Goal: Check status: Check status

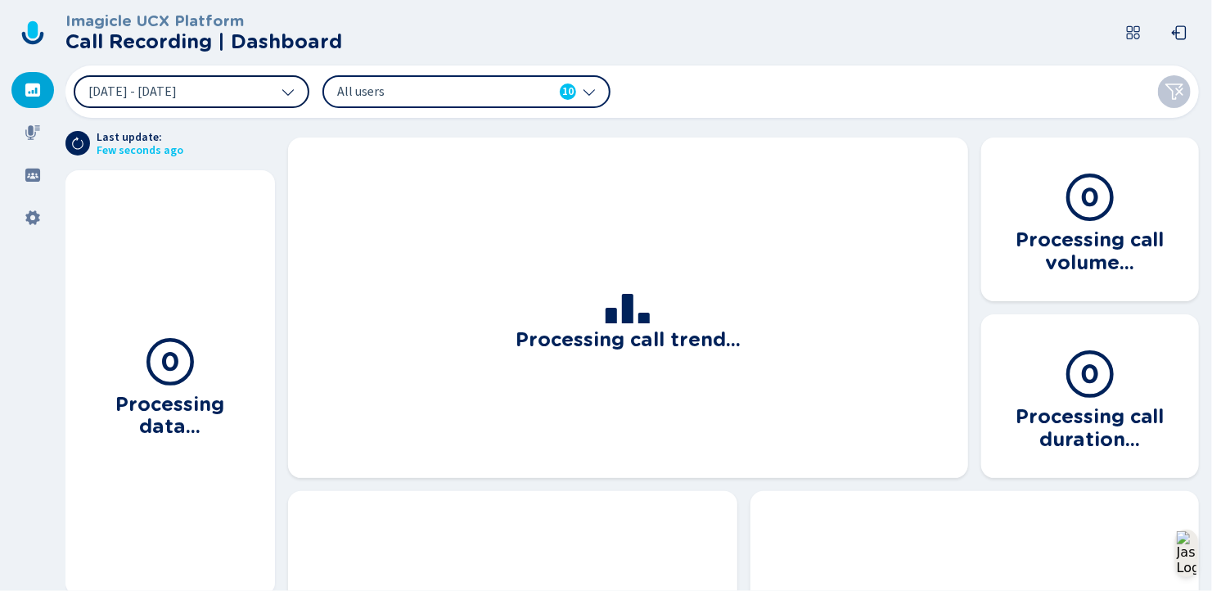
click at [282, 92] on icon at bounding box center [288, 91] width 13 height 13
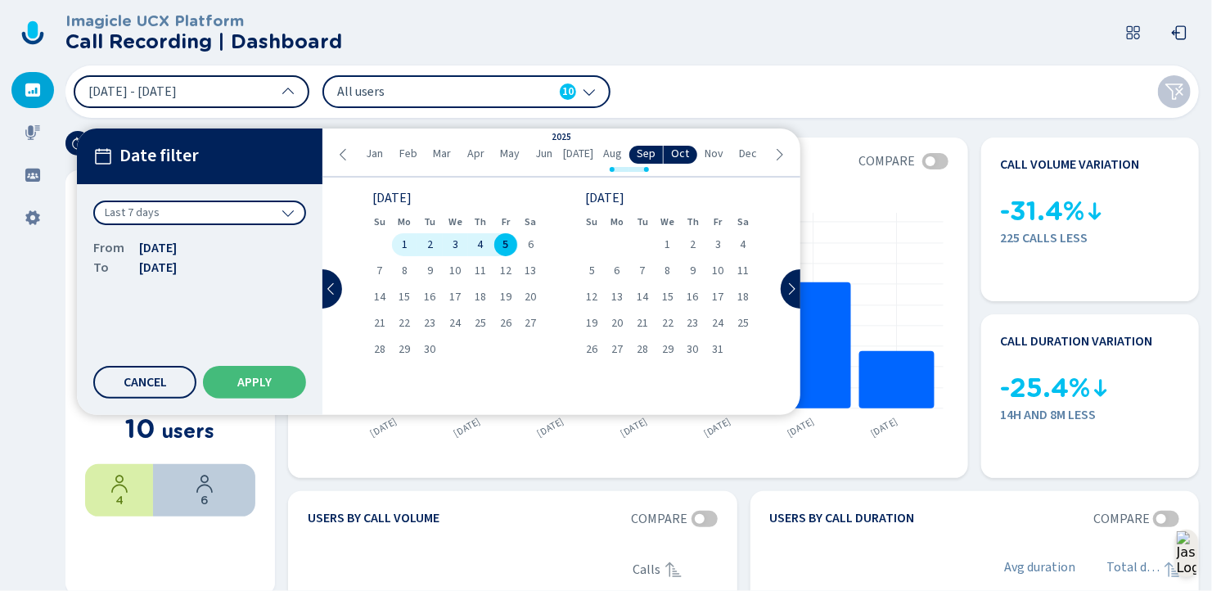
click at [608, 153] on span "Aug" at bounding box center [612, 153] width 19 height 13
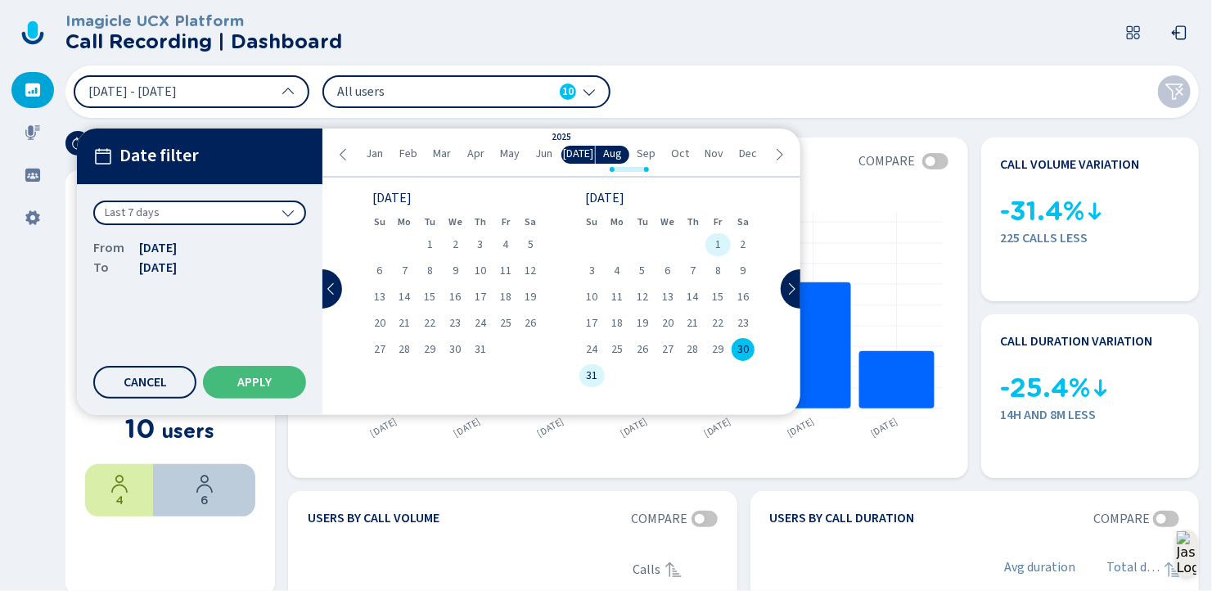
click at [713, 241] on div "1" at bounding box center [717, 244] width 25 height 23
click at [587, 374] on span "31" at bounding box center [591, 375] width 11 height 11
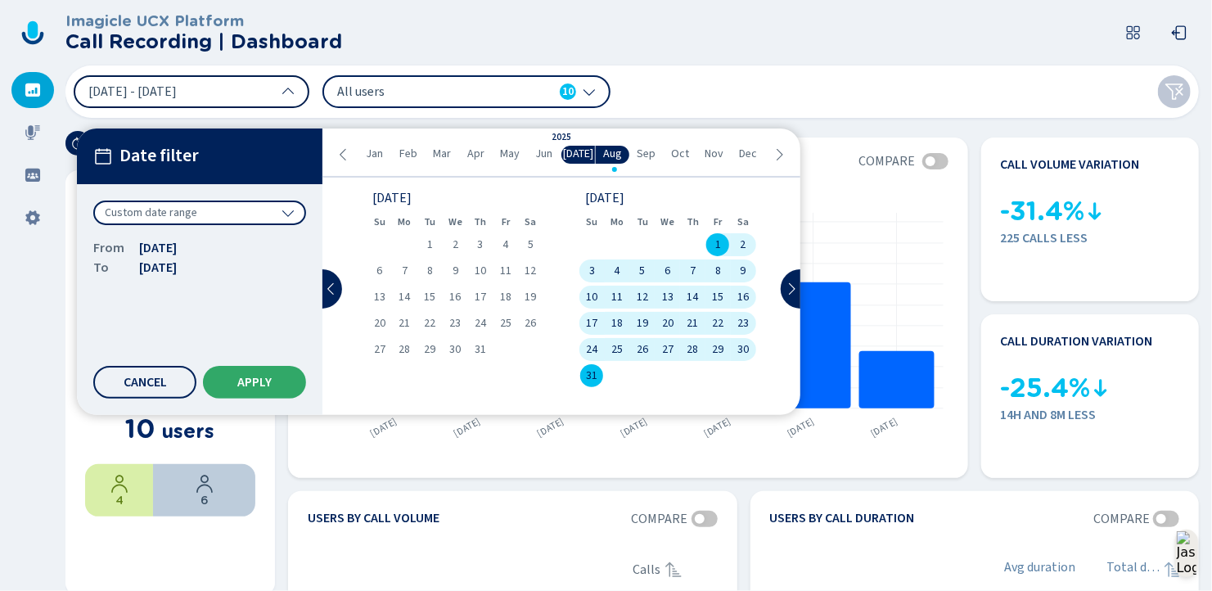
click at [244, 382] on span "Apply" at bounding box center [254, 382] width 34 height 13
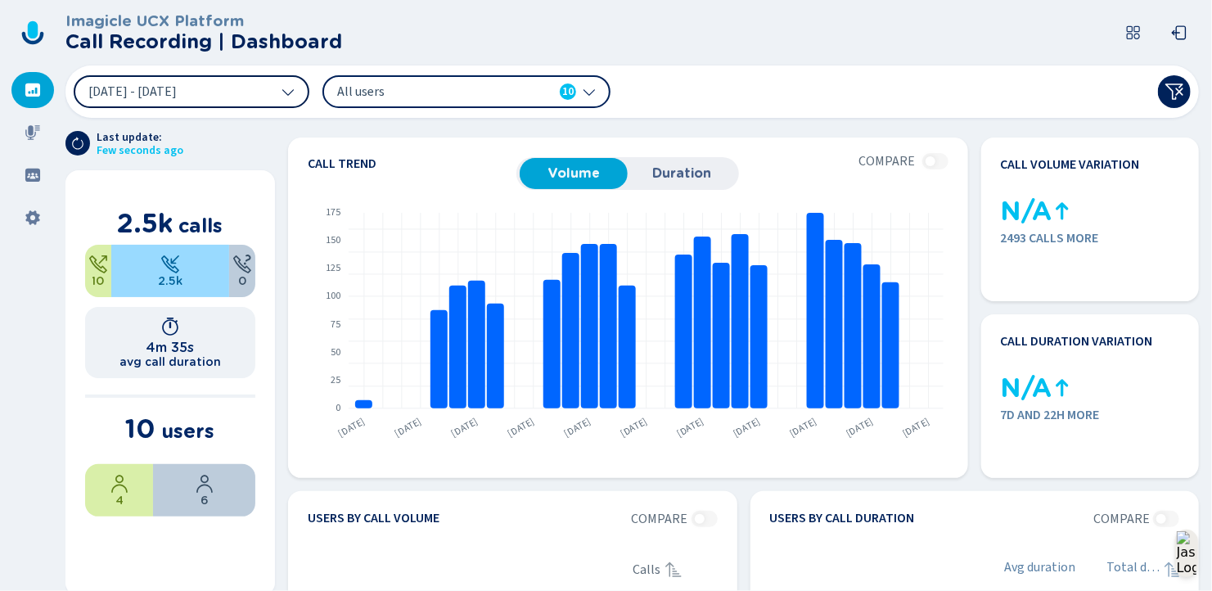
click at [33, 92] on icon at bounding box center [33, 90] width 16 height 16
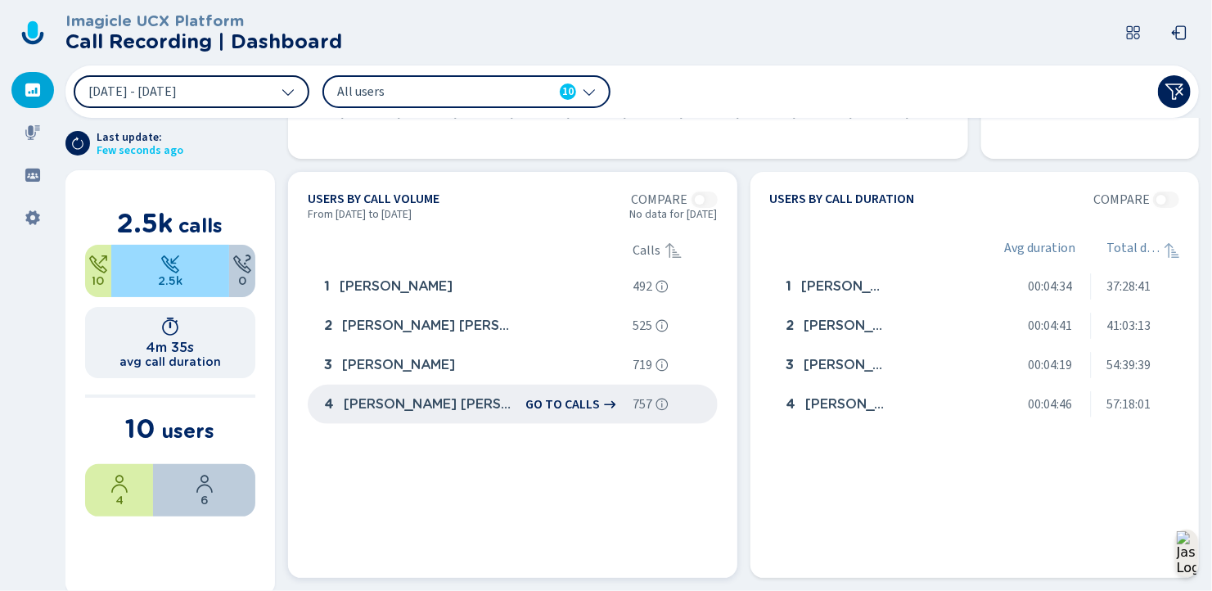
scroll to position [327, 0]
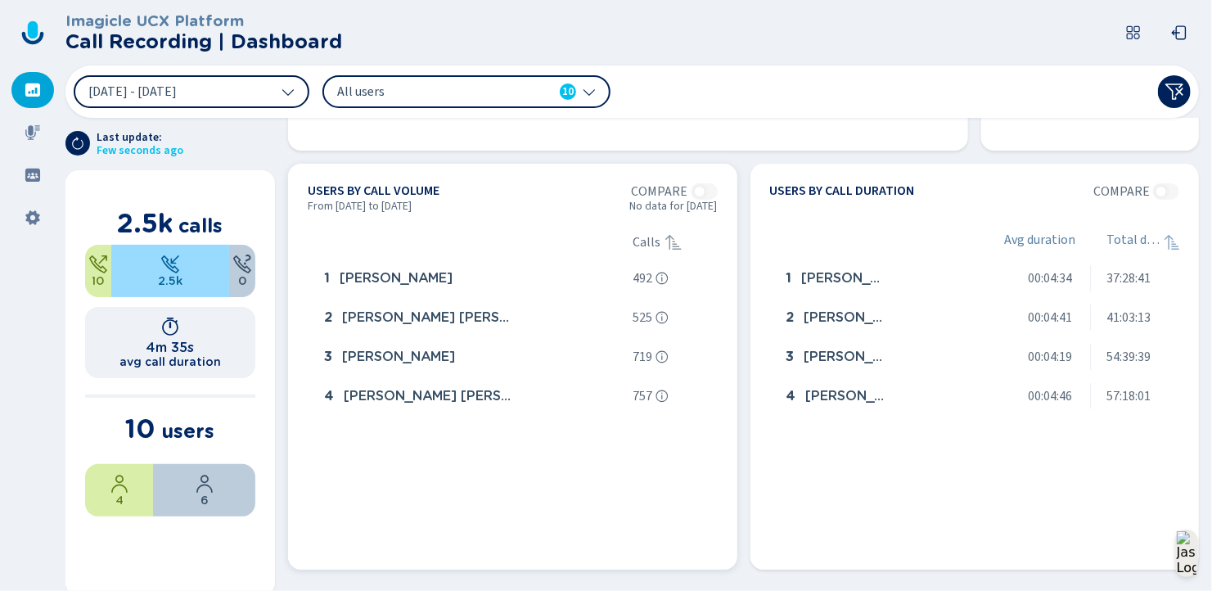
click at [552, 201] on section "From [DATE] to [DATE] No data for [DATE]" at bounding box center [513, 210] width 410 height 20
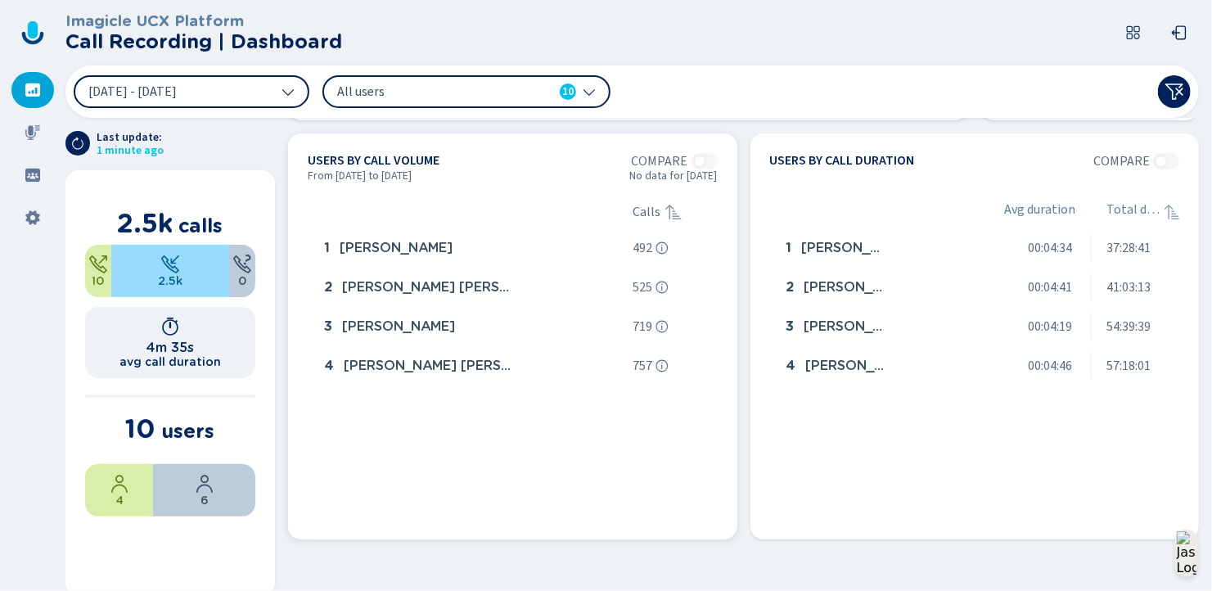
scroll to position [0, 0]
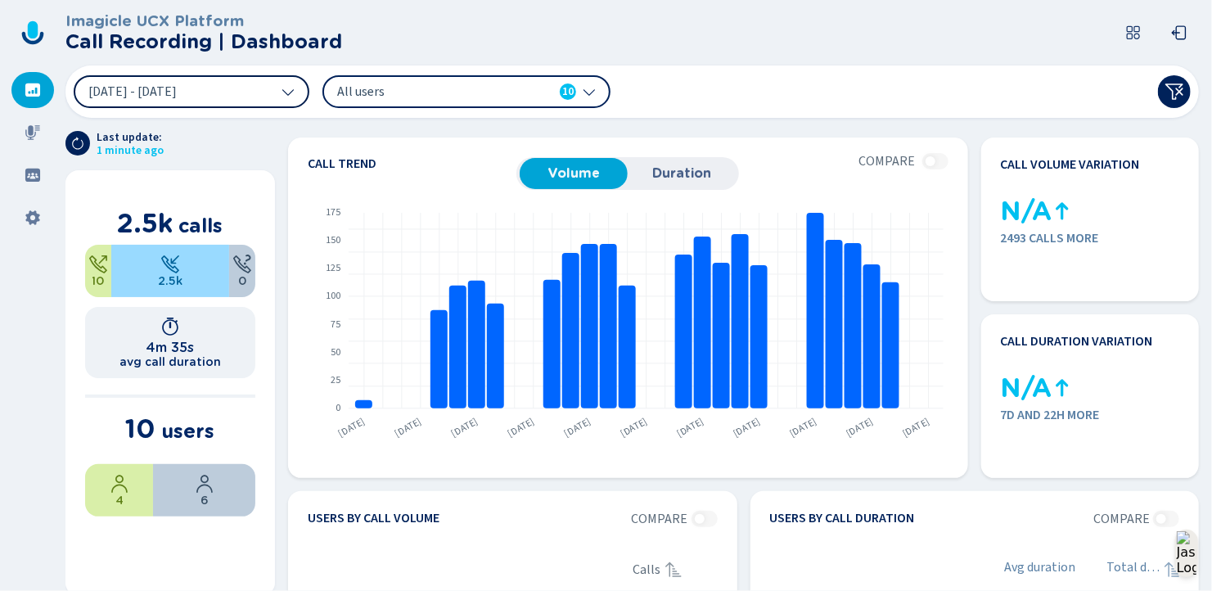
click at [37, 89] on icon at bounding box center [32, 89] width 15 height 13
click at [592, 90] on icon at bounding box center [589, 91] width 13 height 13
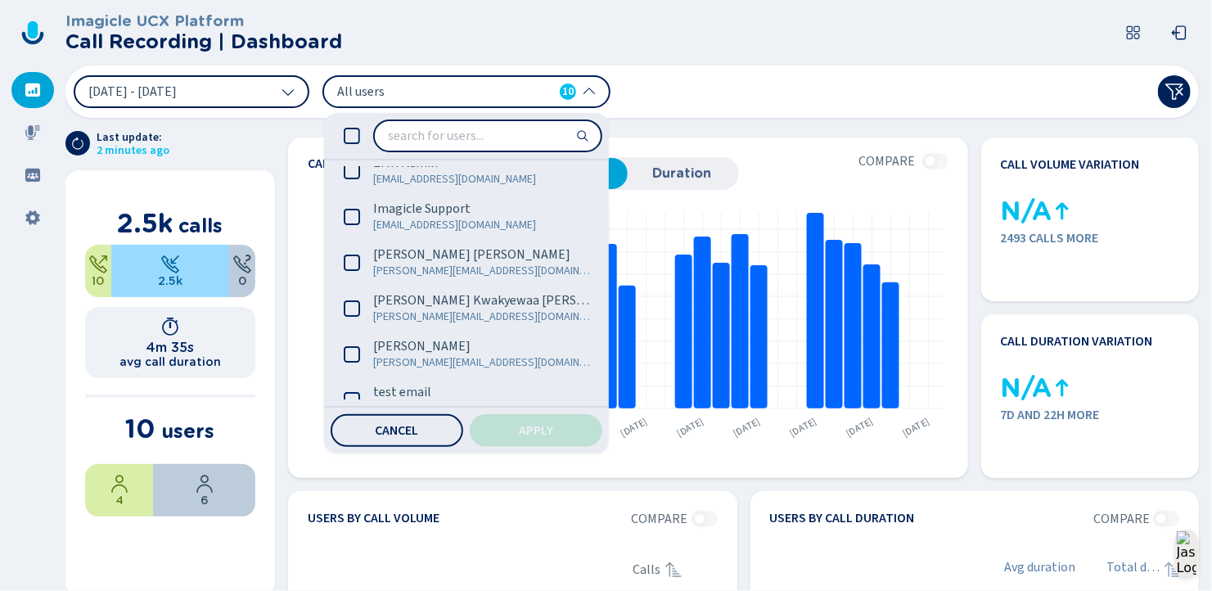
scroll to position [224, 0]
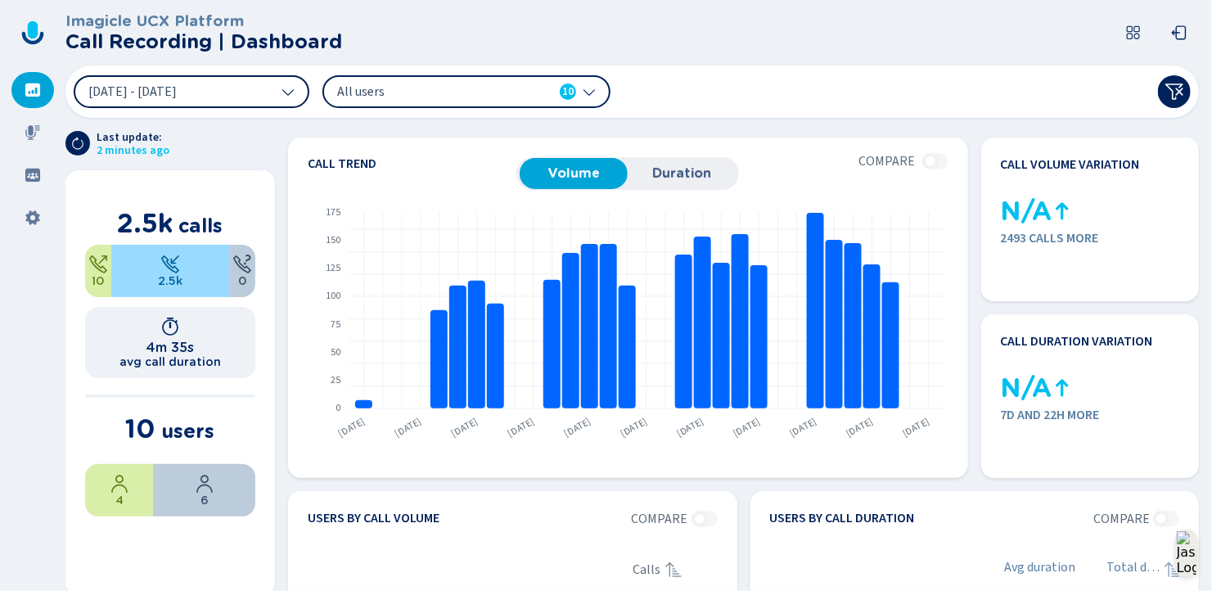
click at [1130, 29] on icon at bounding box center [1133, 33] width 16 height 16
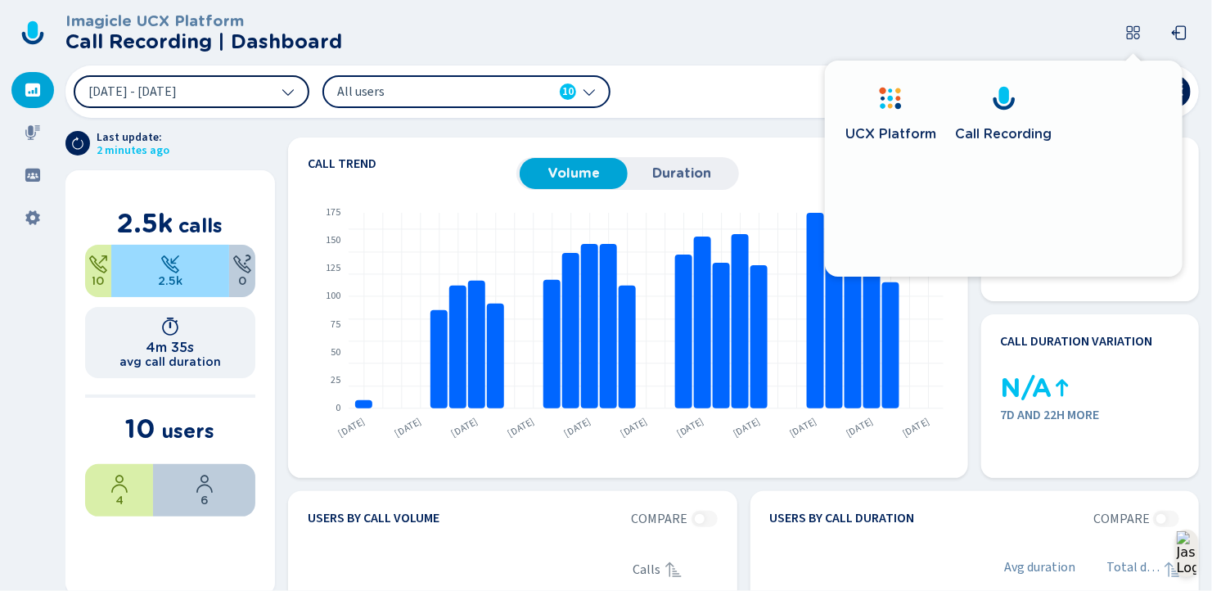
click at [599, 23] on header "Imagicle UCX Platform Call Recording | Dashboard" at bounding box center [635, 32] width 1140 height 65
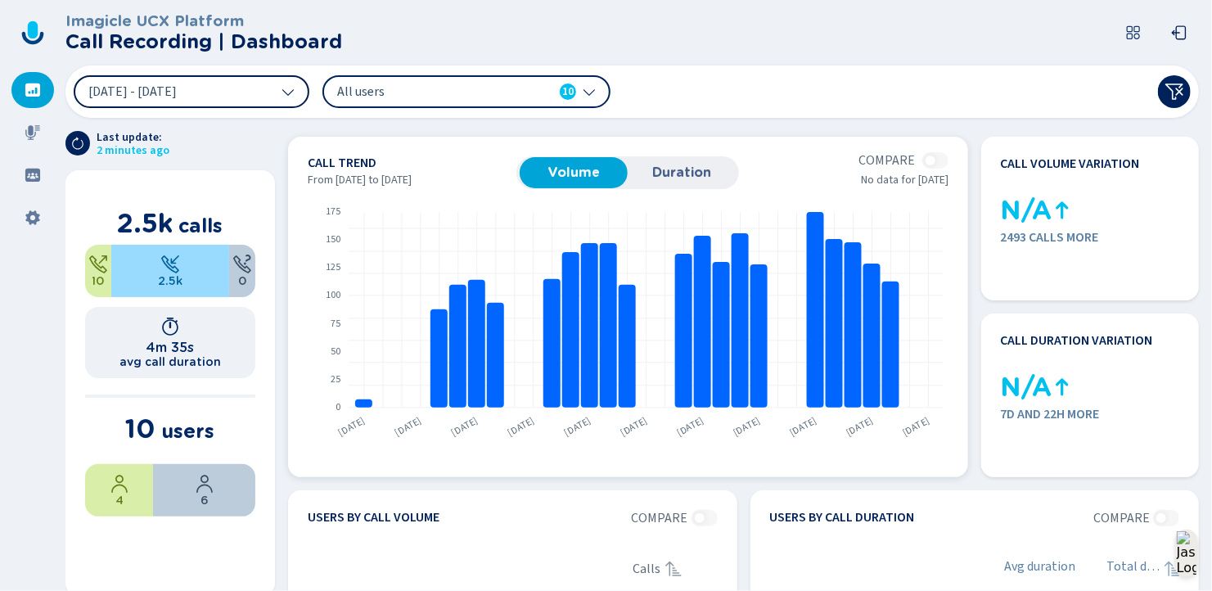
scroll to position [0, 0]
click at [687, 175] on span "Duration" at bounding box center [682, 173] width 92 height 15
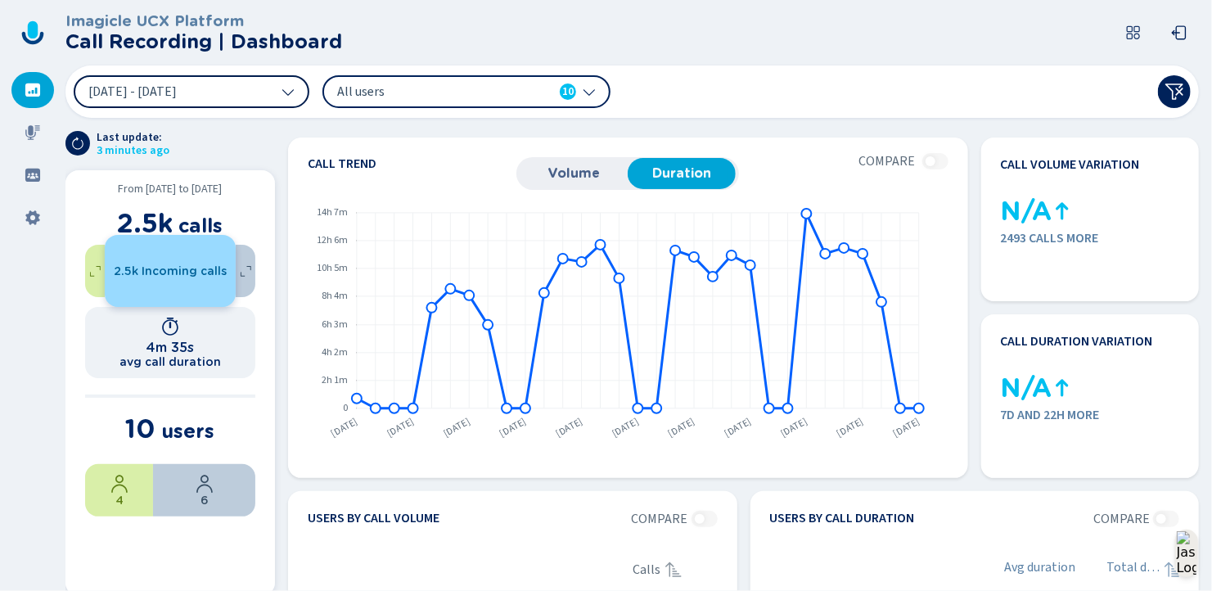
click at [174, 276] on span "2.5k Incoming calls" at bounding box center [170, 270] width 113 height 13
click at [176, 352] on h1 "4m 35s" at bounding box center [170, 348] width 48 height 16
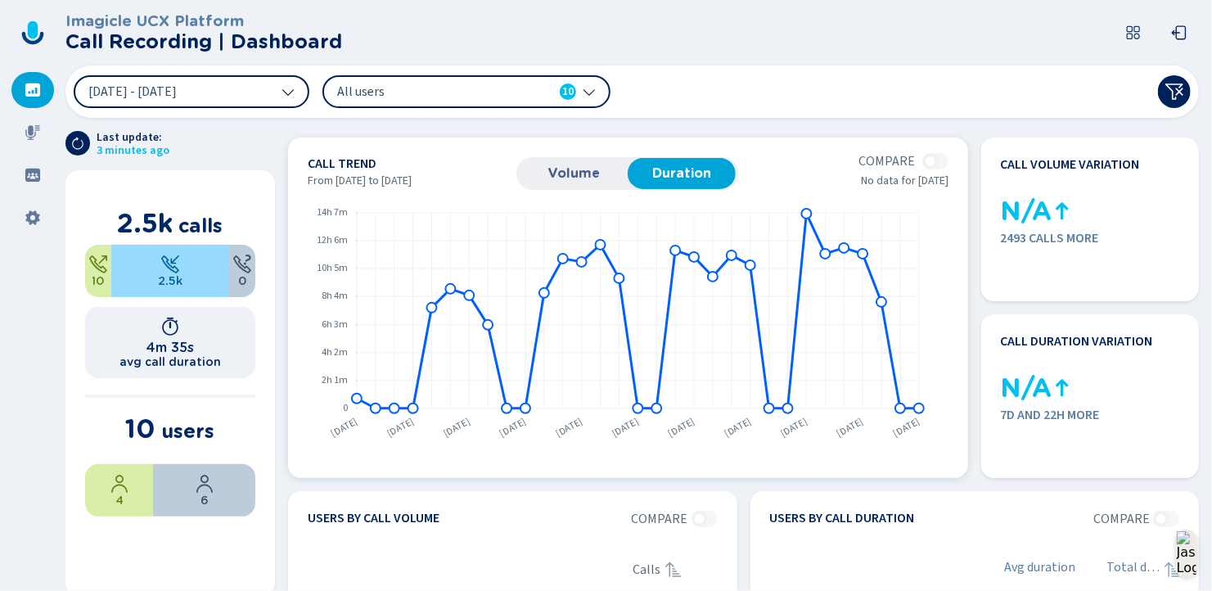
click at [575, 176] on span "Volume" at bounding box center [574, 173] width 92 height 15
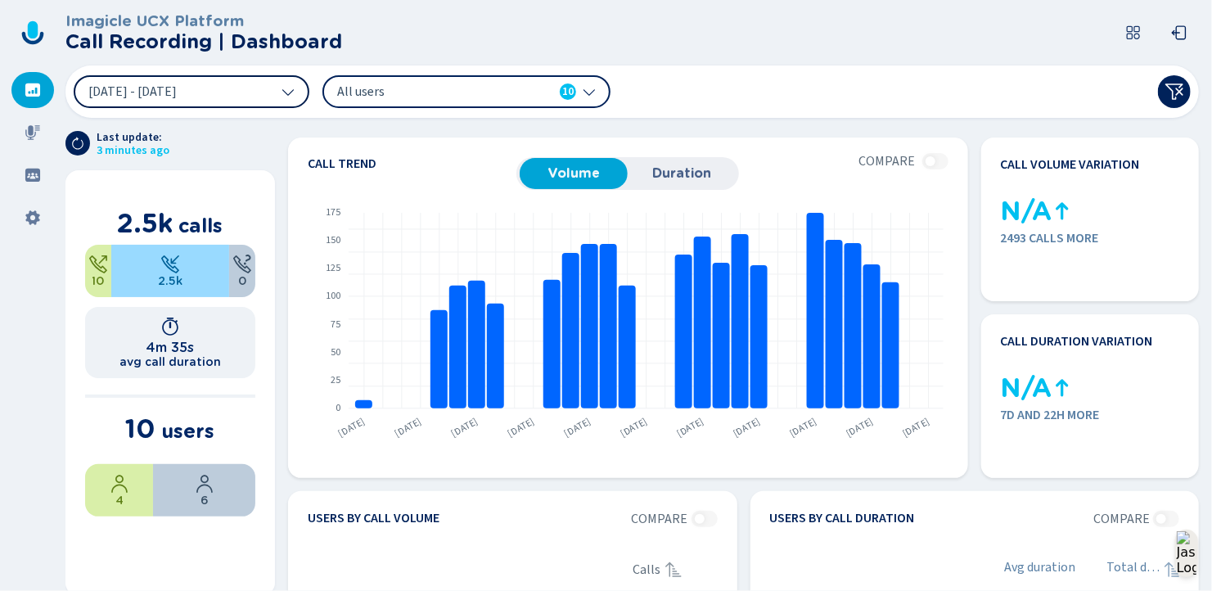
click at [154, 141] on span "Last update:" at bounding box center [133, 137] width 73 height 13
click at [30, 217] on icon at bounding box center [33, 218] width 16 height 16
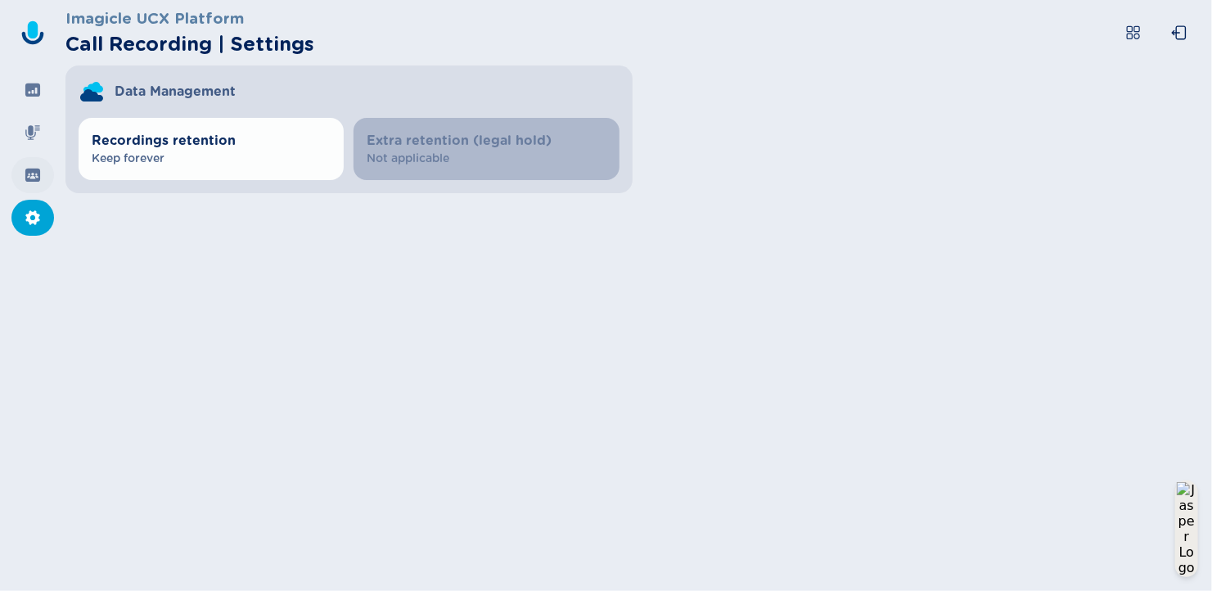
click at [29, 170] on icon at bounding box center [32, 175] width 15 height 13
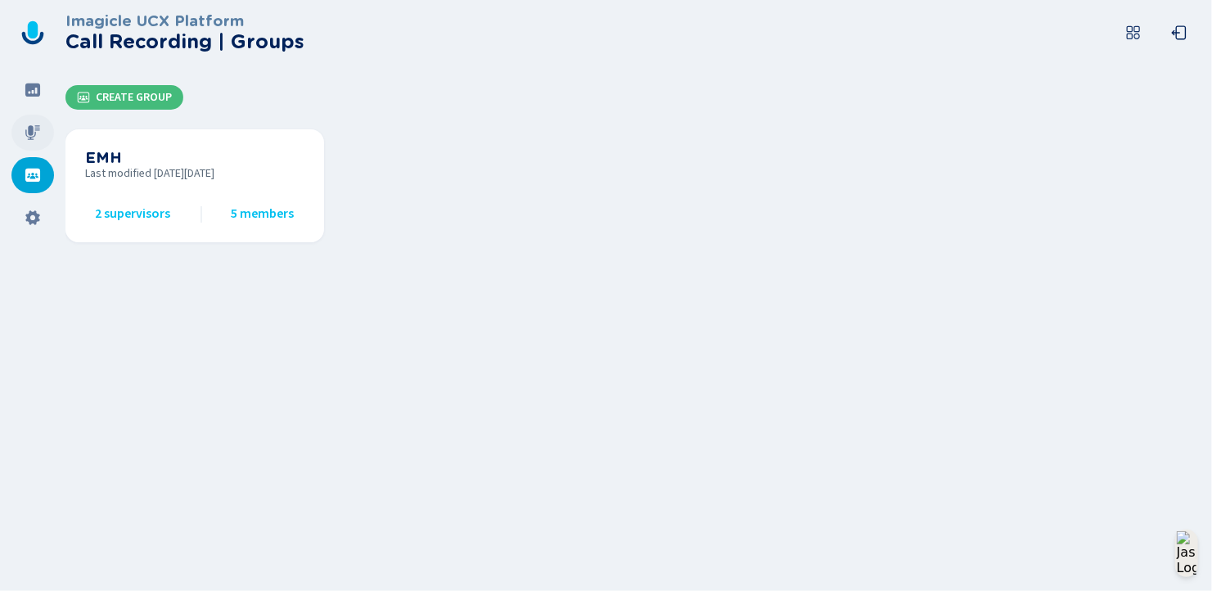
click at [31, 128] on icon at bounding box center [32, 132] width 15 height 15
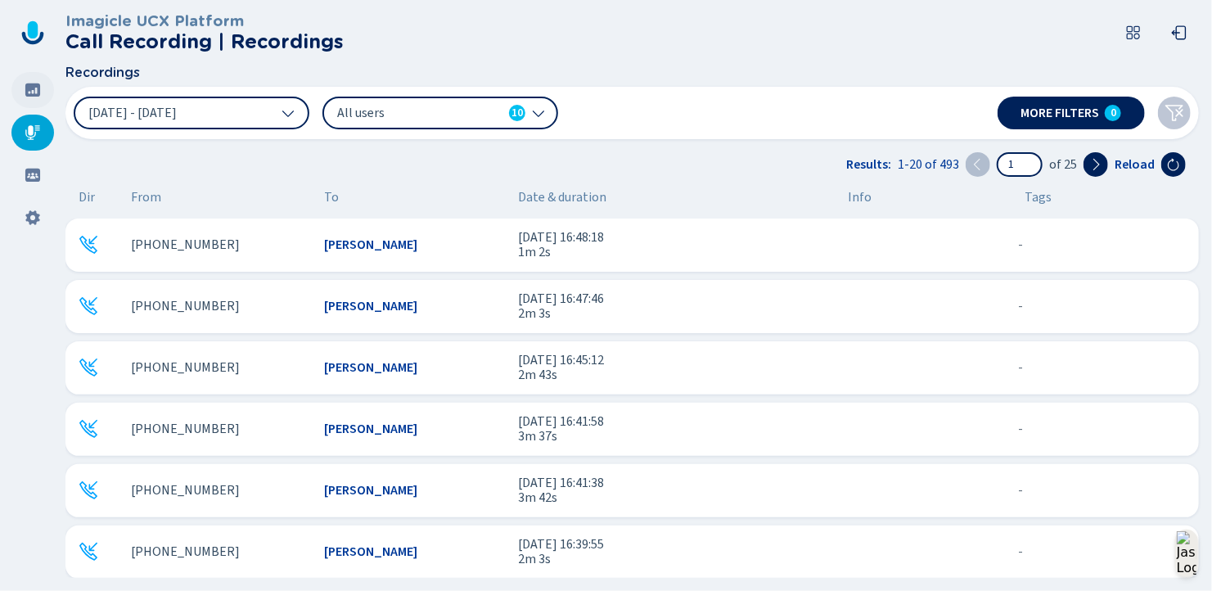
click at [29, 85] on icon at bounding box center [32, 89] width 15 height 13
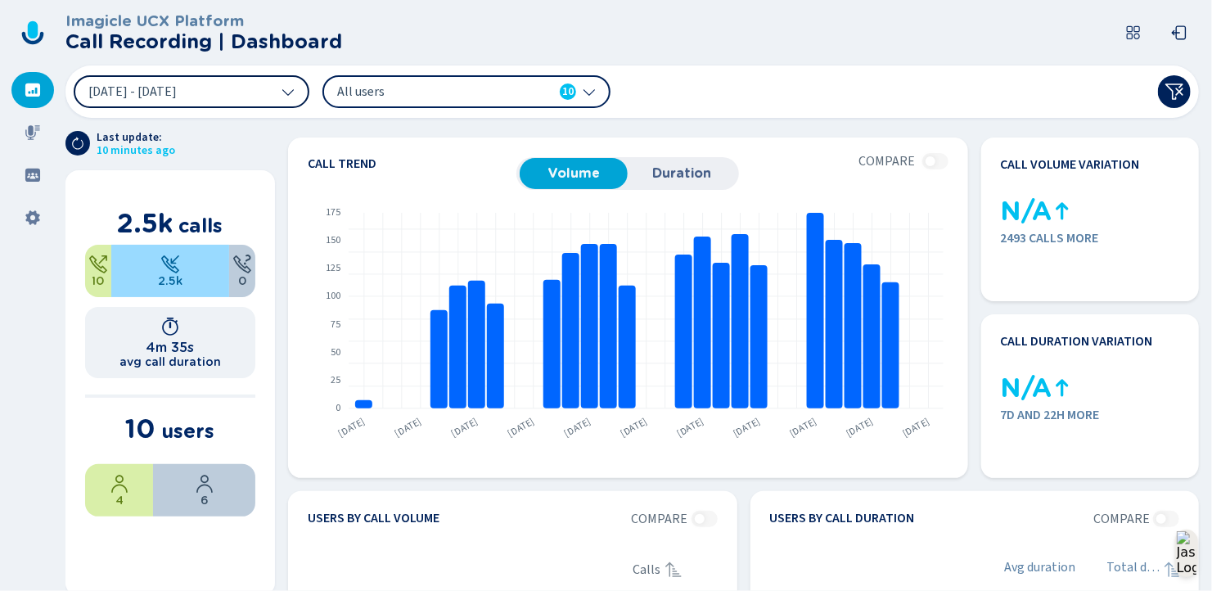
click at [282, 92] on icon at bounding box center [288, 91] width 13 height 13
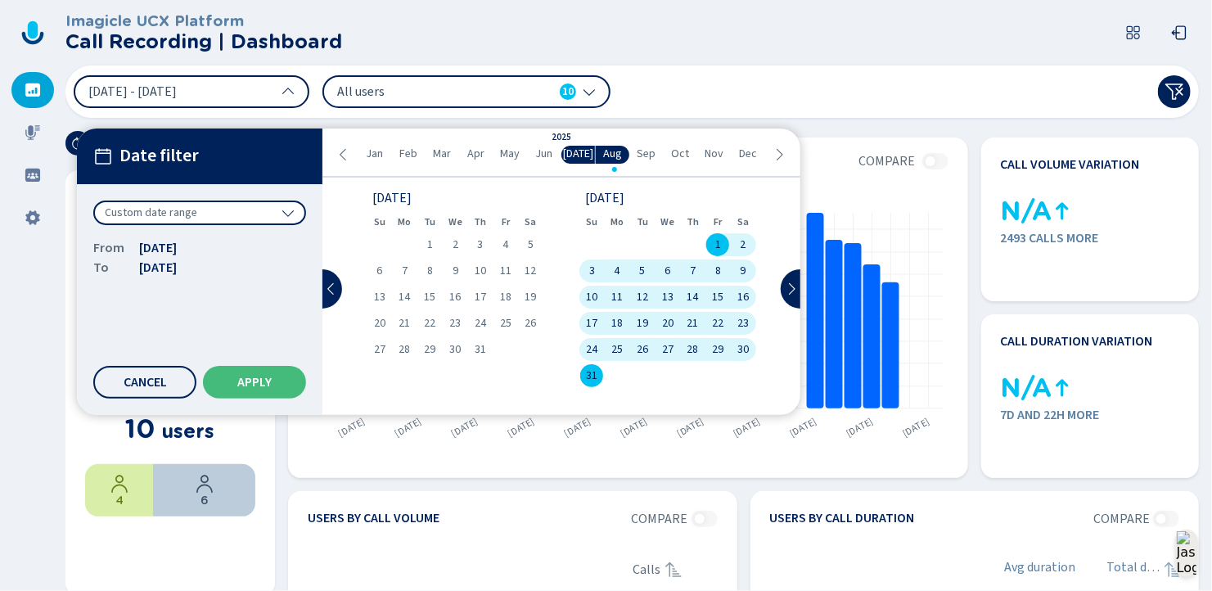
click at [642, 155] on span "Sep" at bounding box center [646, 153] width 19 height 13
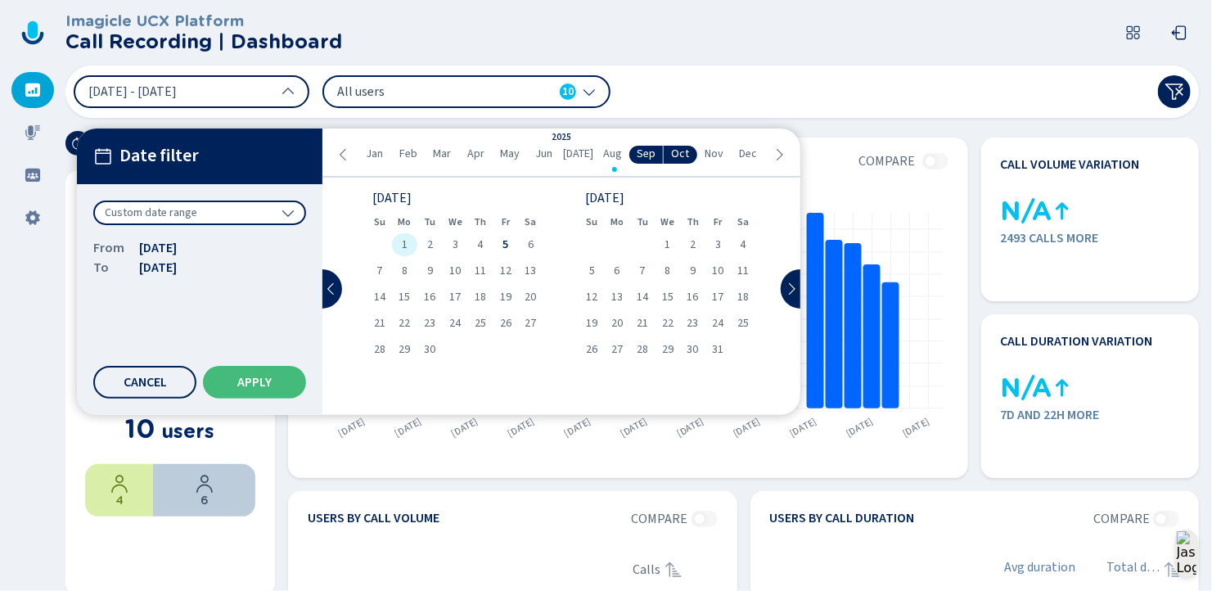
click at [400, 242] on div "1" at bounding box center [404, 244] width 25 height 23
click at [486, 249] on div "4" at bounding box center [480, 244] width 25 height 23
click at [263, 381] on span "Apply" at bounding box center [254, 382] width 34 height 13
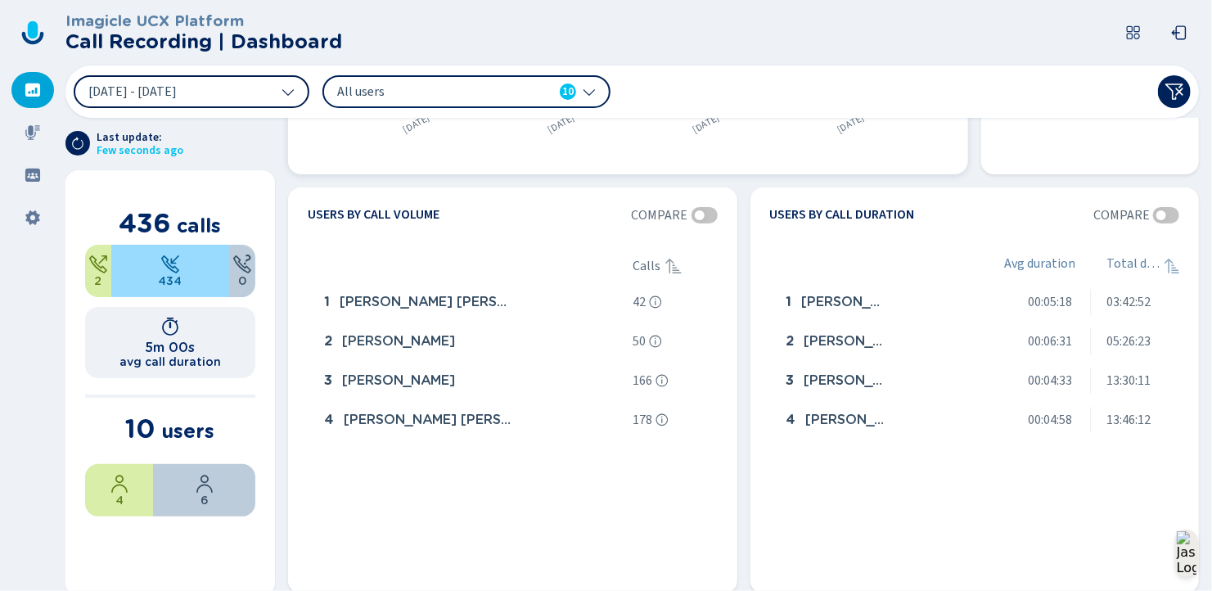
scroll to position [276, 0]
